Goal: Task Accomplishment & Management: Complete application form

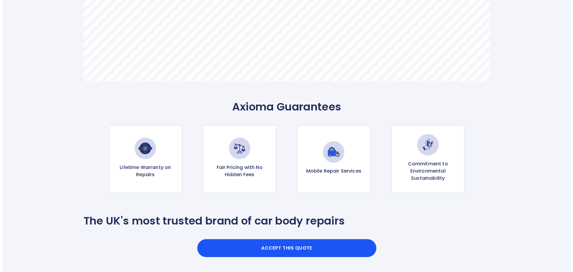
scroll to position [508, 0]
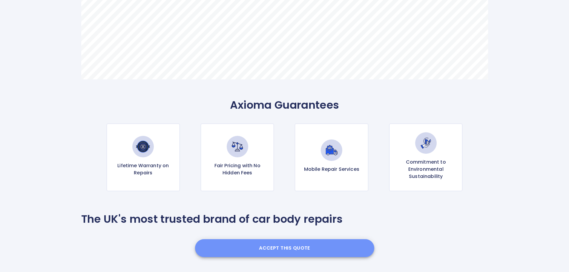
click at [278, 248] on button "Accept this Quote" at bounding box center [284, 248] width 179 height 18
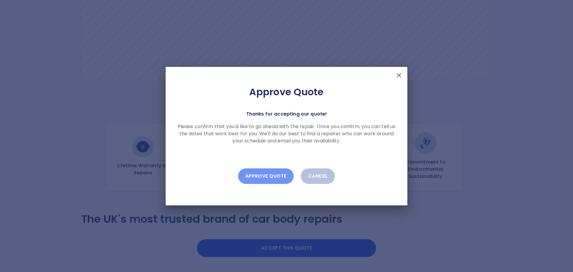
click at [263, 175] on button "Approve Quote" at bounding box center [266, 176] width 56 height 16
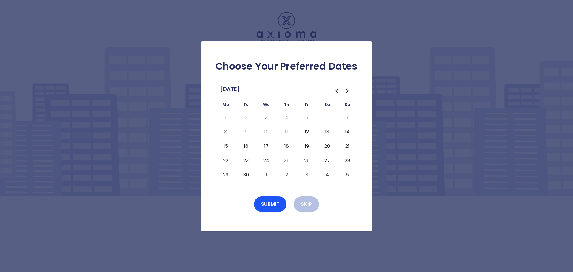
click at [326, 131] on button "13" at bounding box center [327, 132] width 11 height 10
click at [347, 131] on button "14" at bounding box center [347, 132] width 11 height 10
click at [270, 203] on button "Submit" at bounding box center [270, 204] width 33 height 16
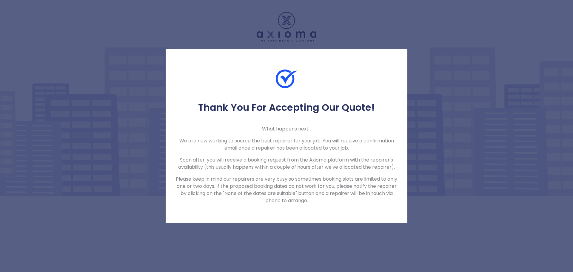
click at [437, 110] on div "Thank You For Accepting Our Quote! What happens next... We are now working to s…" at bounding box center [286, 136] width 573 height 272
click at [376, 32] on div "Thank You For Accepting Our Quote! What happens next... We are now working to s…" at bounding box center [286, 136] width 573 height 272
click at [263, 99] on div at bounding box center [287, 84] width 242 height 33
click at [233, 186] on p "Please keep in mind our repairers are very busy so sometimes booking slots are …" at bounding box center [286, 190] width 223 height 29
click at [208, 230] on div "Thank You For Accepting Our Quote! What happens next... We are now working to s…" at bounding box center [286, 136] width 573 height 272
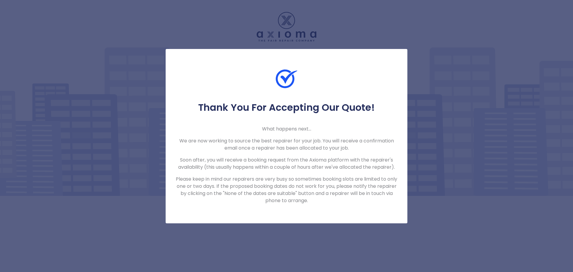
click at [482, 104] on div "Thank You For Accepting Our Quote! What happens next... We are now working to s…" at bounding box center [286, 136] width 573 height 272
